Goal: Check status: Check status

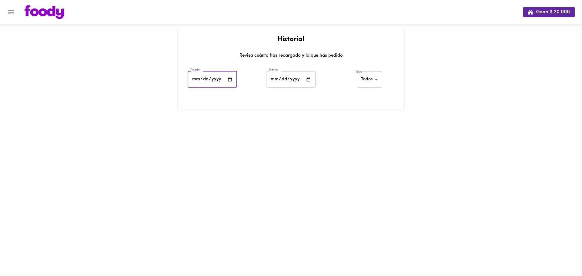
click at [232, 78] on input "date" at bounding box center [212, 79] width 49 height 17
type input "[DATE]"
click at [301, 77] on input "date" at bounding box center [290, 79] width 49 height 17
click at [311, 78] on input "date" at bounding box center [290, 79] width 49 height 17
type input "[DATE]"
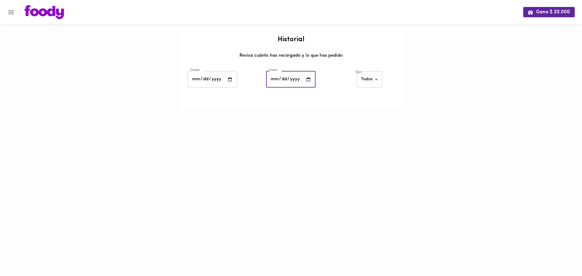
click at [343, 126] on html "Gana $ 20.000 Historial Revisa cuánto has recargado y lo que has pedido Desde […" at bounding box center [291, 63] width 582 height 126
click at [304, 60] on div "Revisa cuánto has recargado y lo que has pedido" at bounding box center [291, 57] width 215 height 11
click at [361, 78] on body "Gana $ 20.000 Historial Revisa cuánto has recargado y lo que has pedido Desde […" at bounding box center [291, 63] width 582 height 126
click at [371, 78] on li "Todos" at bounding box center [370, 80] width 26 height 10
click at [433, 71] on div "Gana $ 20.000 Historial Revisa cuánto has recargado y lo que has pedido Desde […" at bounding box center [291, 63] width 582 height 126
